Goal: Find specific fact: Find specific fact

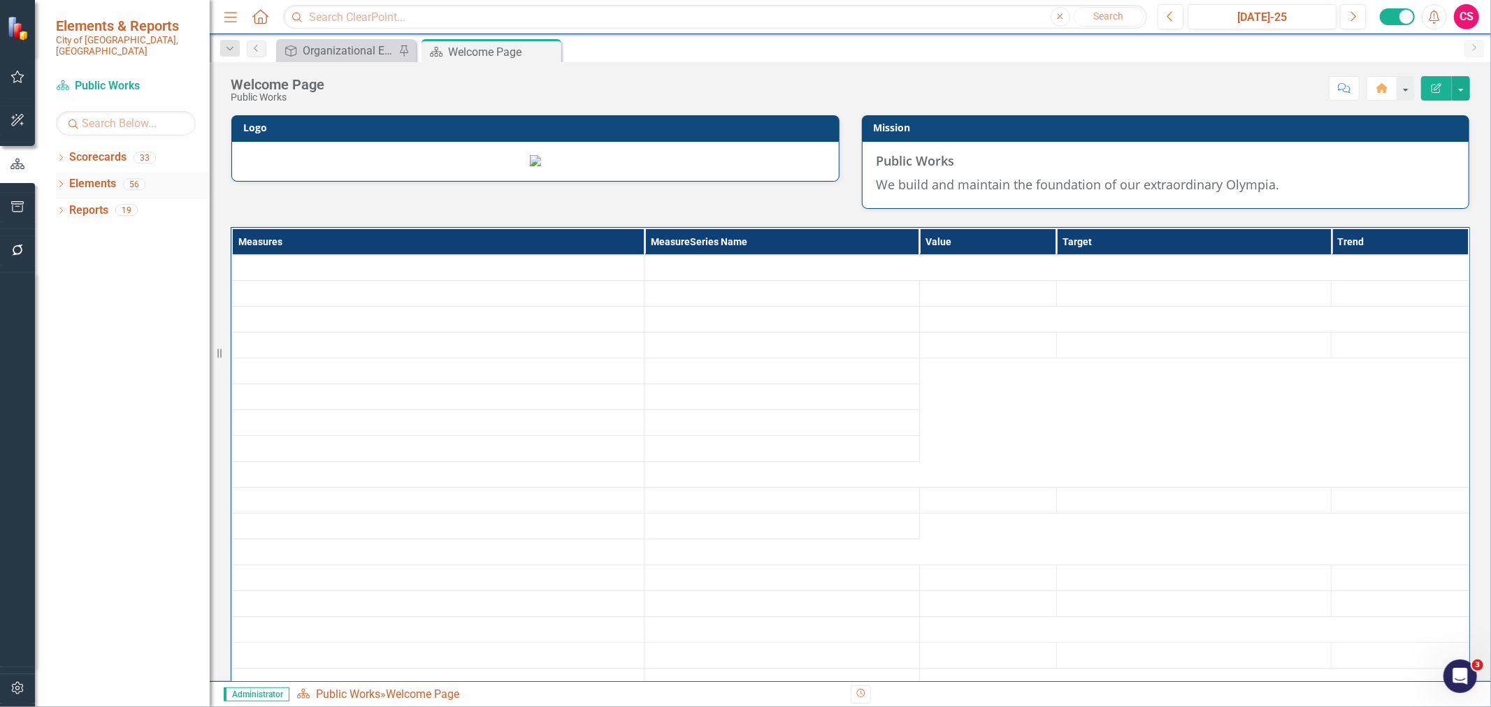
click at [61, 182] on icon "Dropdown" at bounding box center [61, 186] width 10 height 8
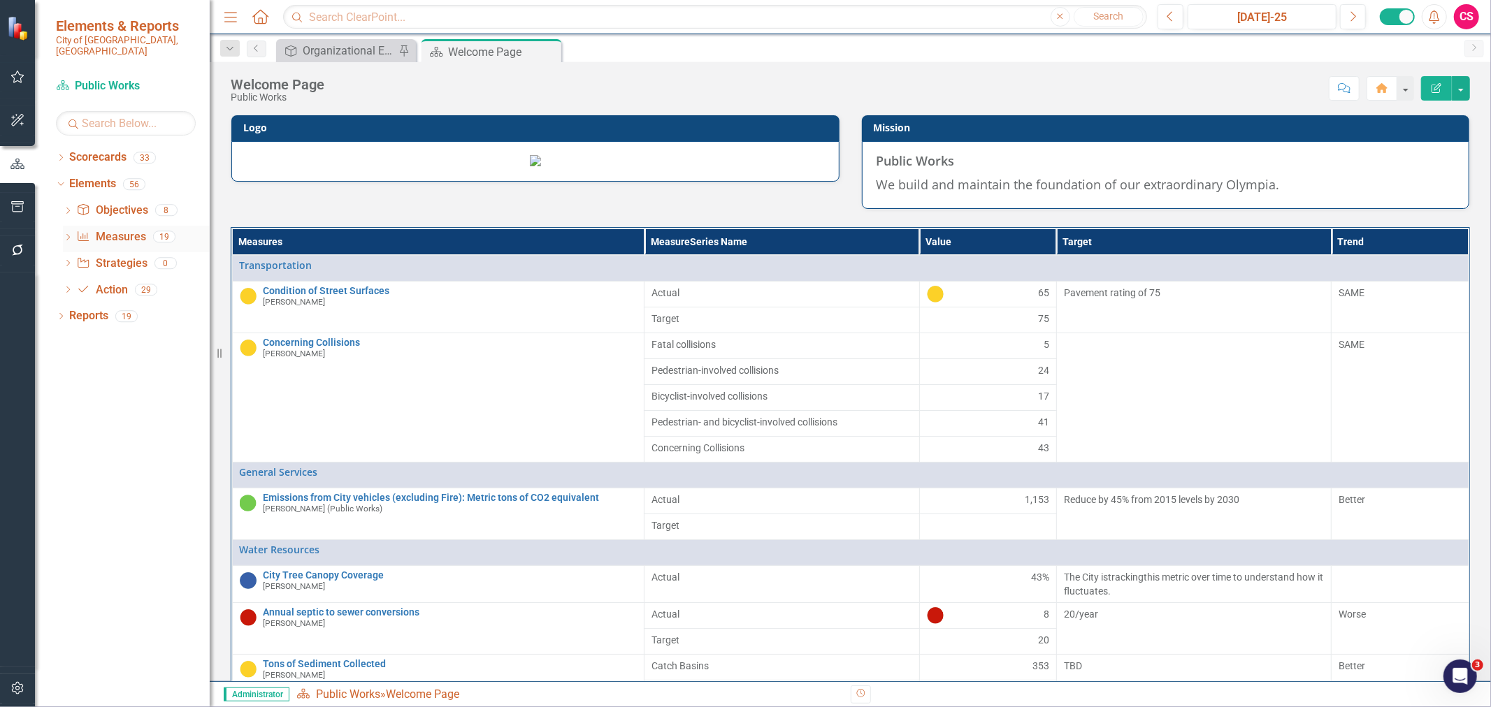
click at [67, 235] on icon "Dropdown" at bounding box center [68, 239] width 10 height 8
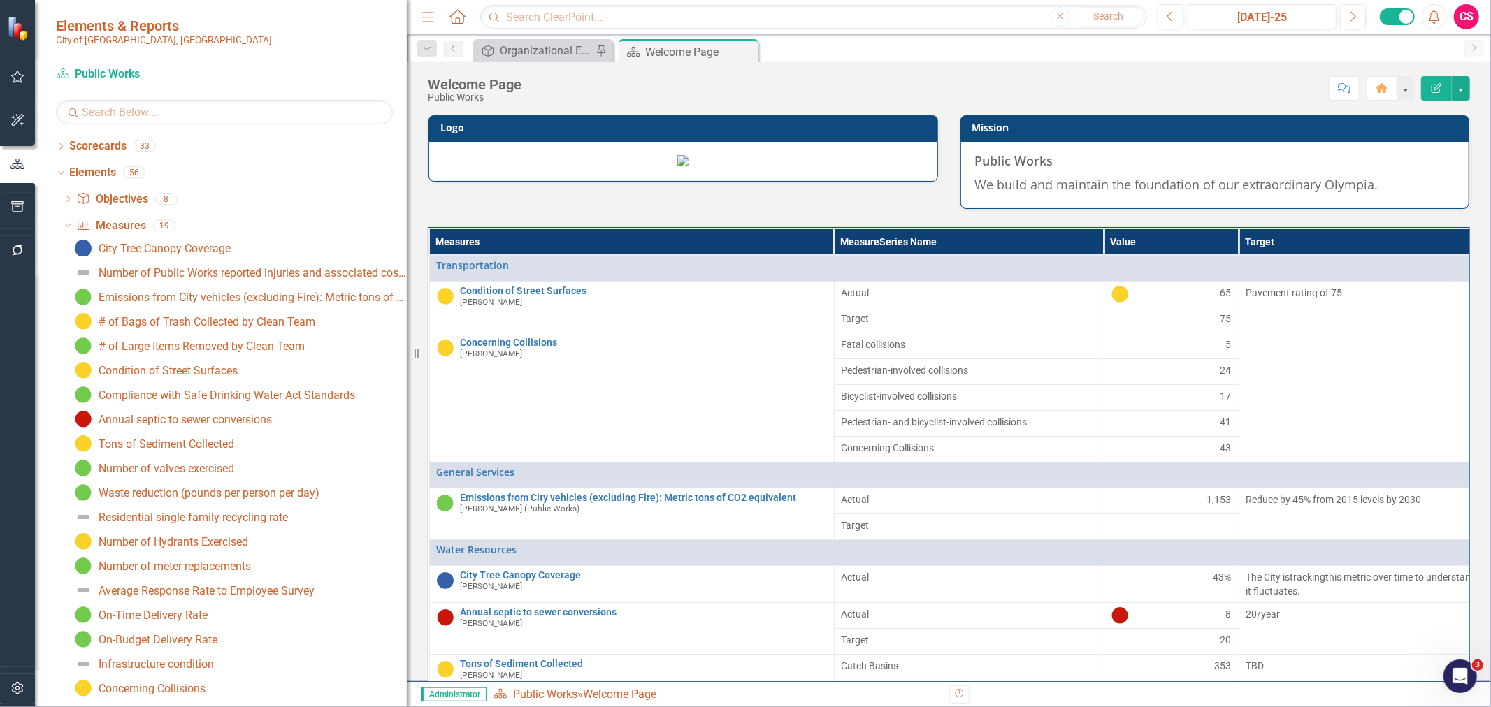
drag, startPoint x: 217, startPoint y: 283, endPoint x: 407, endPoint y: 296, distance: 189.8
click at [407, 296] on div "Resize" at bounding box center [412, 353] width 11 height 707
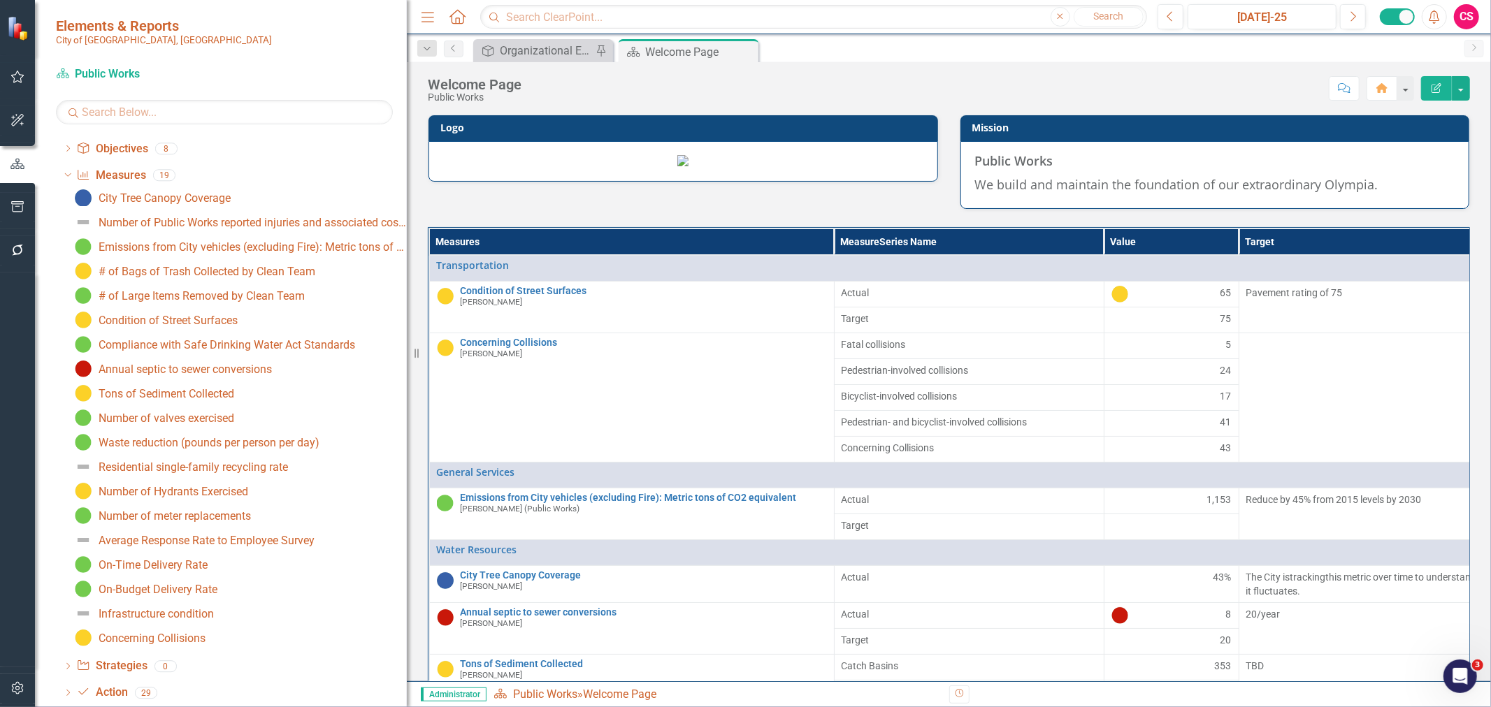
scroll to position [78, 0]
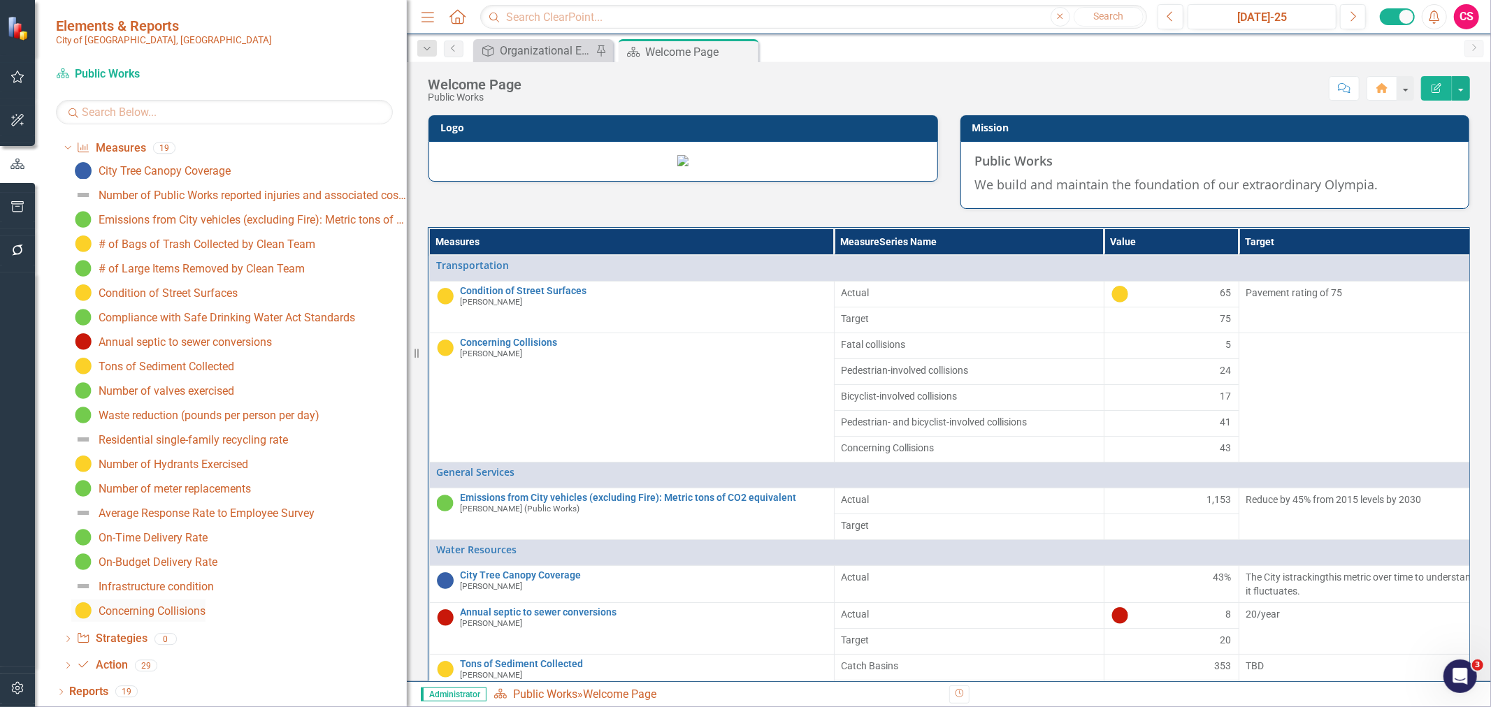
click at [172, 611] on div "Concerning Collisions" at bounding box center [152, 611] width 107 height 13
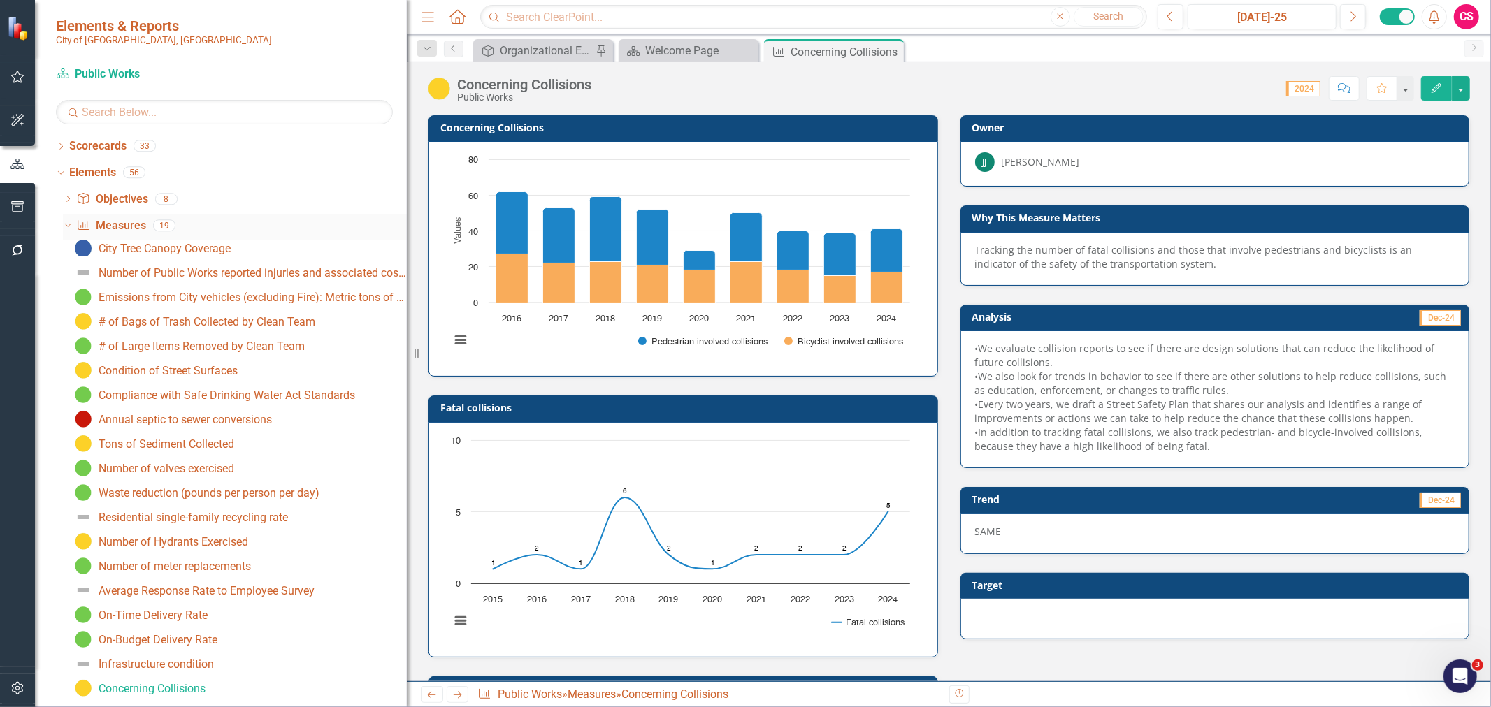
click at [67, 222] on icon "Dropdown" at bounding box center [66, 225] width 8 height 10
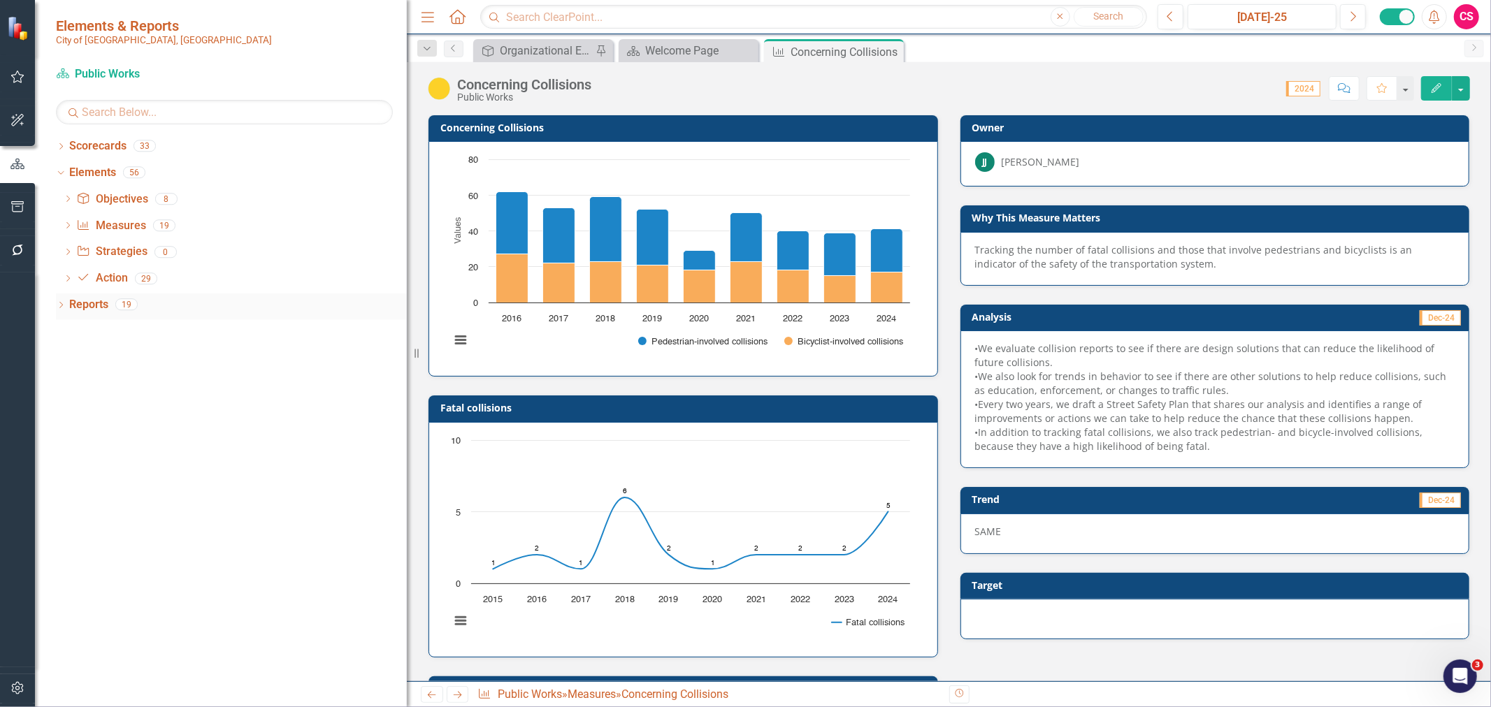
click at [64, 303] on icon "Dropdown" at bounding box center [61, 307] width 10 height 8
click at [61, 460] on div "Dropdown Scorecard Scorecard 2 Welcome Page Default Dropdown Map Maps 0 Dropdow…" at bounding box center [231, 422] width 351 height 208
click at [65, 459] on icon "Dropdown" at bounding box center [67, 460] width 10 height 8
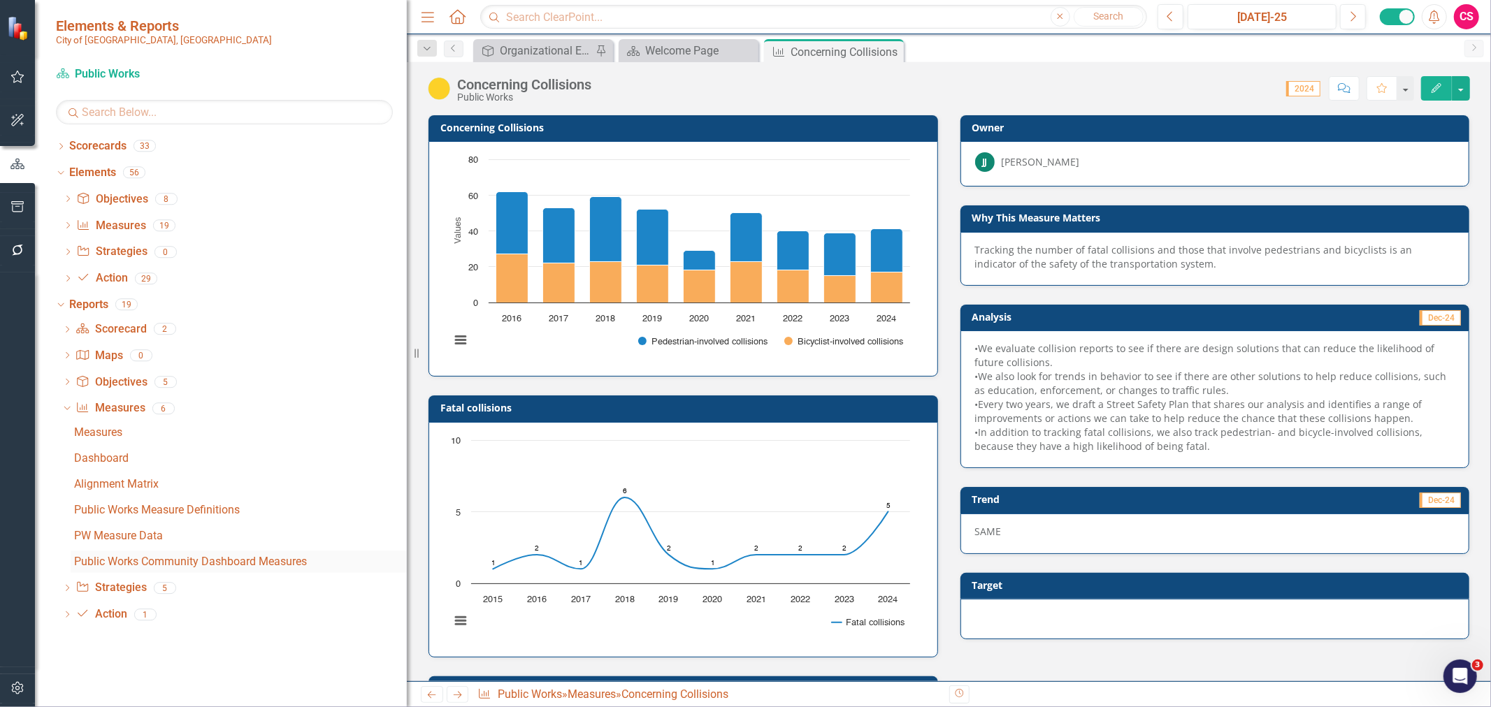
click at [135, 561] on div "Public Works Community Dashboard Measures" at bounding box center [240, 562] width 333 height 13
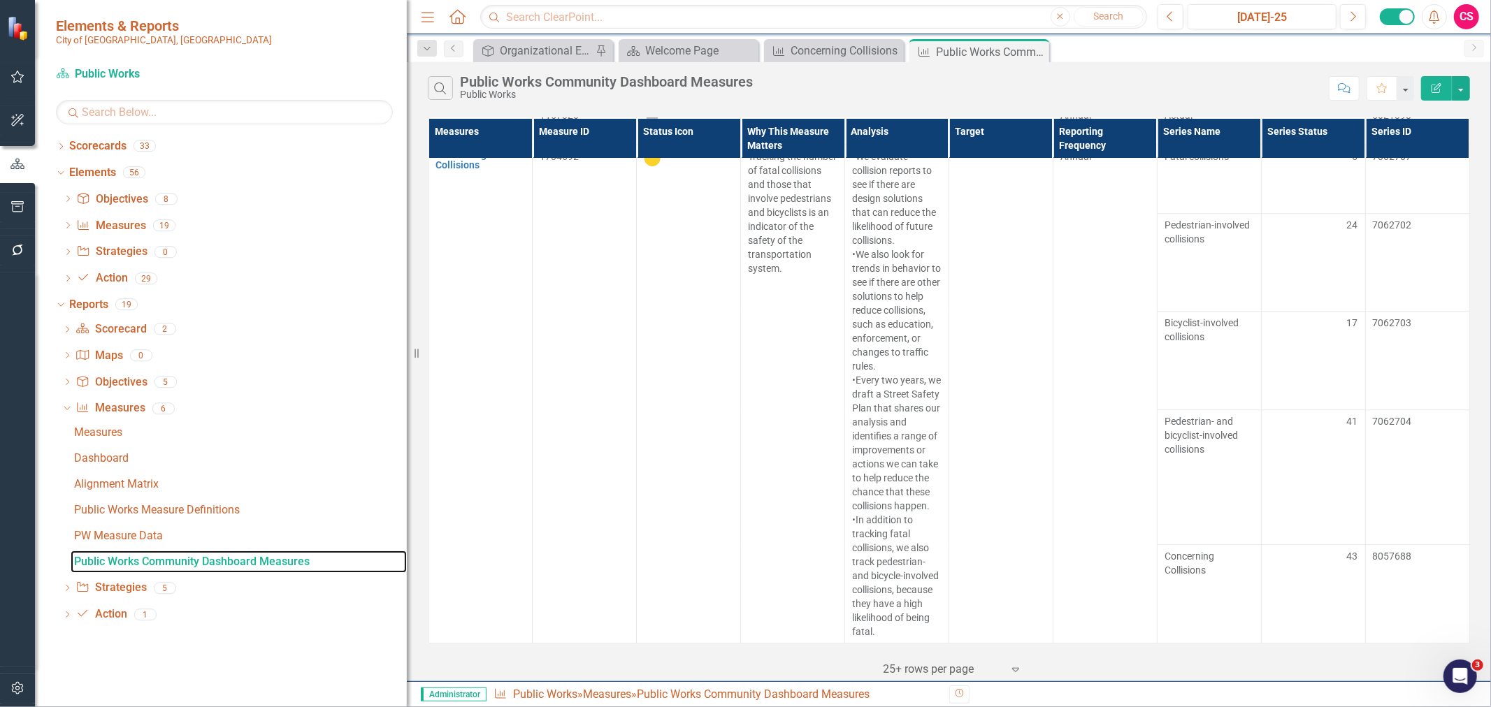
scroll to position [12153, 0]
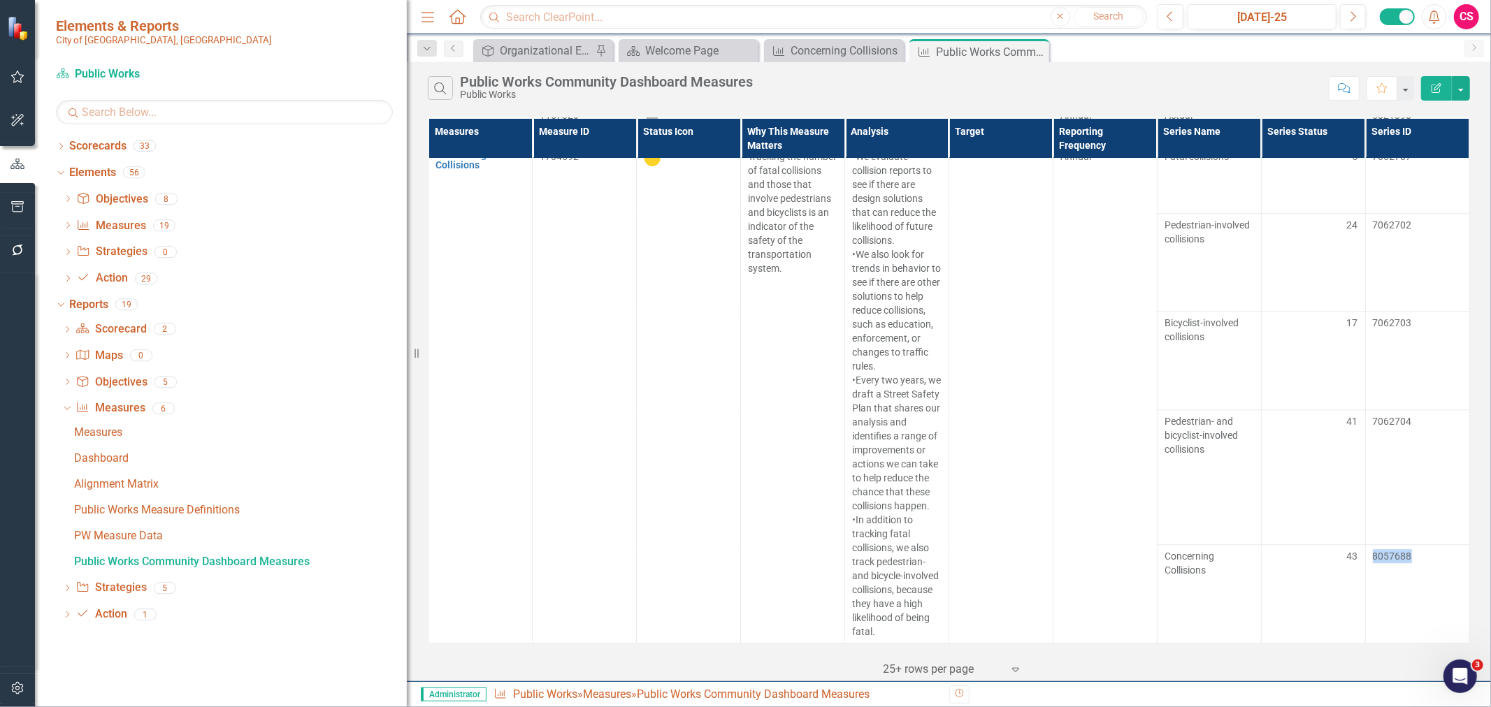
drag, startPoint x: 1407, startPoint y: 553, endPoint x: 1357, endPoint y: 554, distance: 49.6
click at [1365, 554] on td "8057688" at bounding box center [1417, 594] width 104 height 99
copy div "8057688"
